Goal: Task Accomplishment & Management: Use online tool/utility

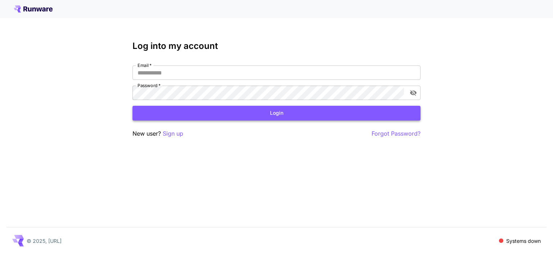
type input "**********"
click at [238, 119] on button "Login" at bounding box center [276, 113] width 288 height 15
